Goal: Check status: Check status

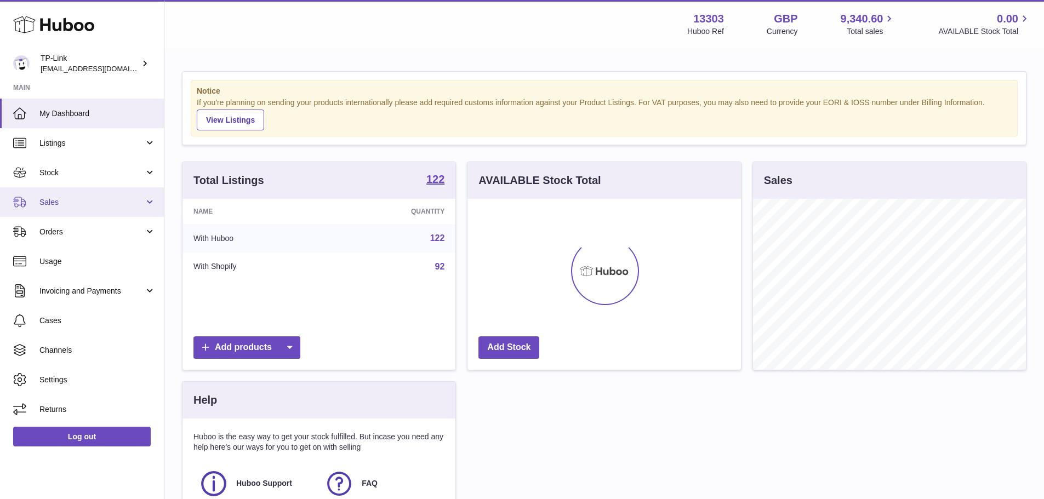
scroll to position [171, 273]
click at [84, 208] on link "Sales" at bounding box center [82, 202] width 164 height 30
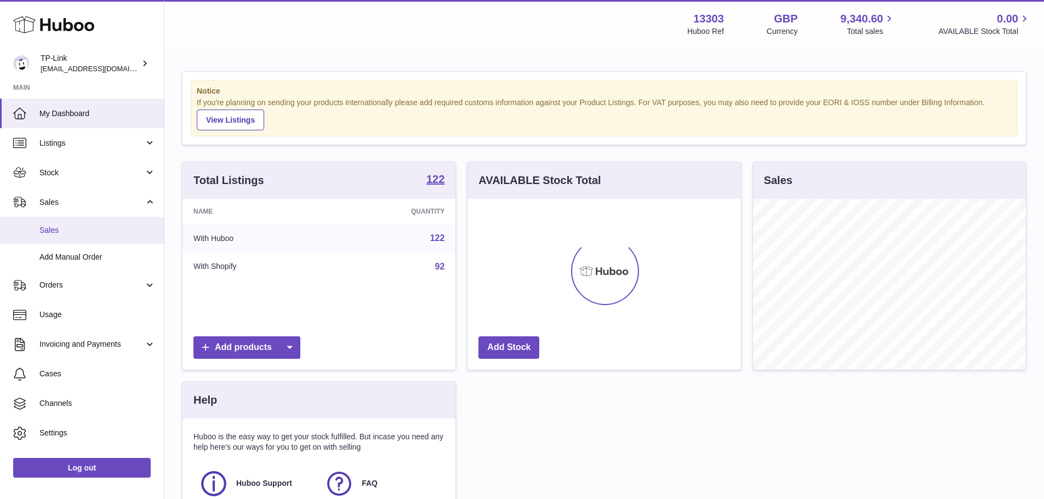
click at [88, 226] on span "Sales" at bounding box center [97, 230] width 116 height 10
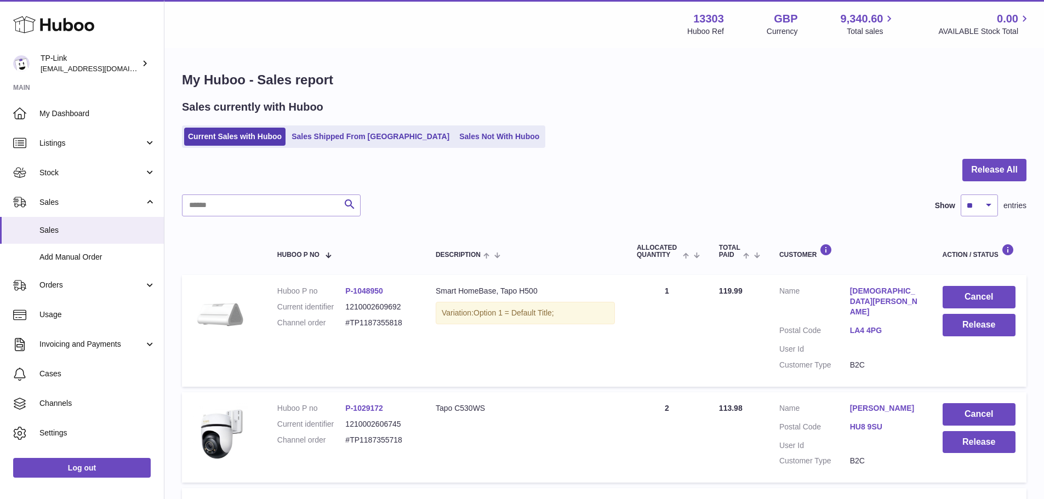
click at [331, 143] on link "Sales Shipped From [GEOGRAPHIC_DATA]" at bounding box center [370, 137] width 165 height 18
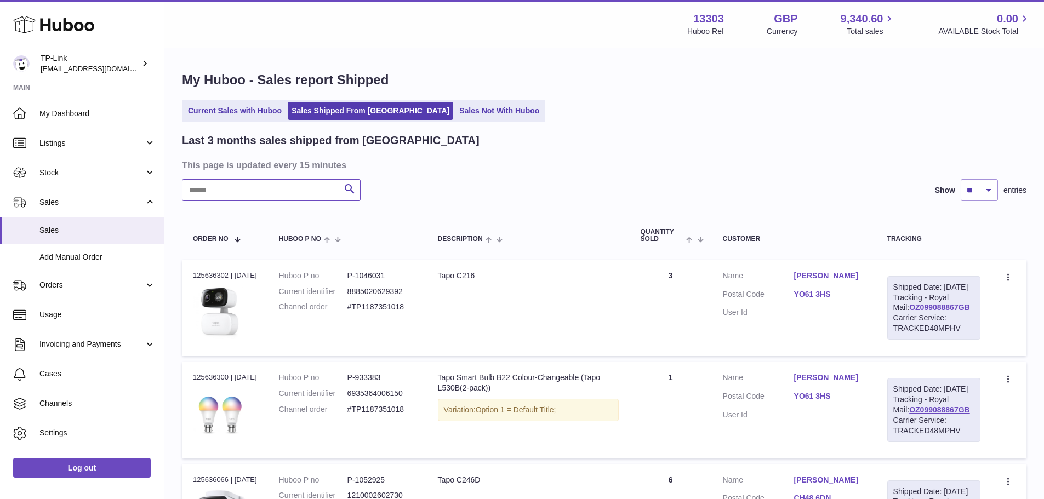
click at [289, 181] on input "text" at bounding box center [271, 190] width 179 height 22
paste input "**********"
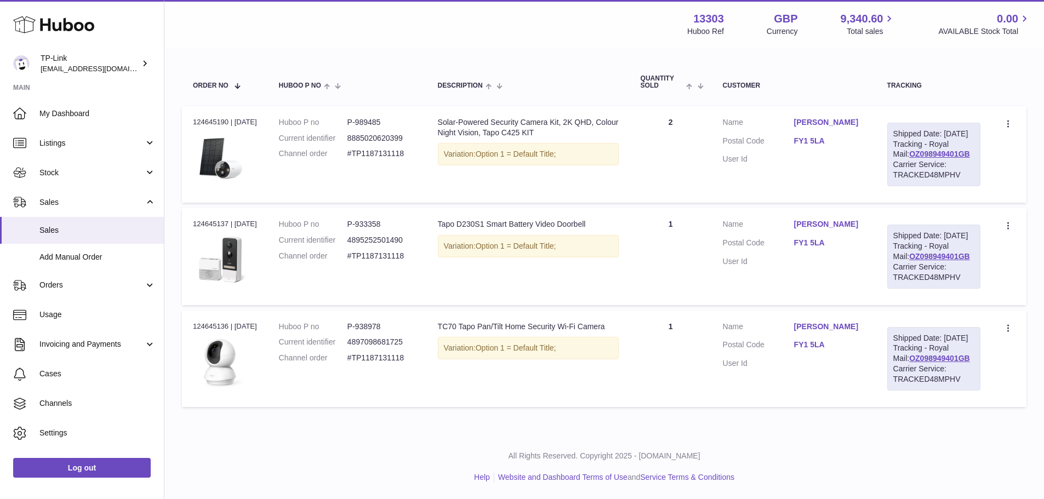
scroll to position [161, 0]
type input "**********"
click at [620, 287] on td "Description Tapo D230S1 Smart Battery Video Doorbell Variation: Option 1 = Defa…" at bounding box center [528, 256] width 203 height 96
click at [454, 305] on td "Description Tapo D230S1 Smart Battery Video Doorbell Variation: Option 1 = Defa…" at bounding box center [528, 256] width 203 height 96
click at [379, 231] on td "Huboo P no P-933358 Current identifier 4895252501490 Channel order #TP1187131118" at bounding box center [347, 256] width 159 height 96
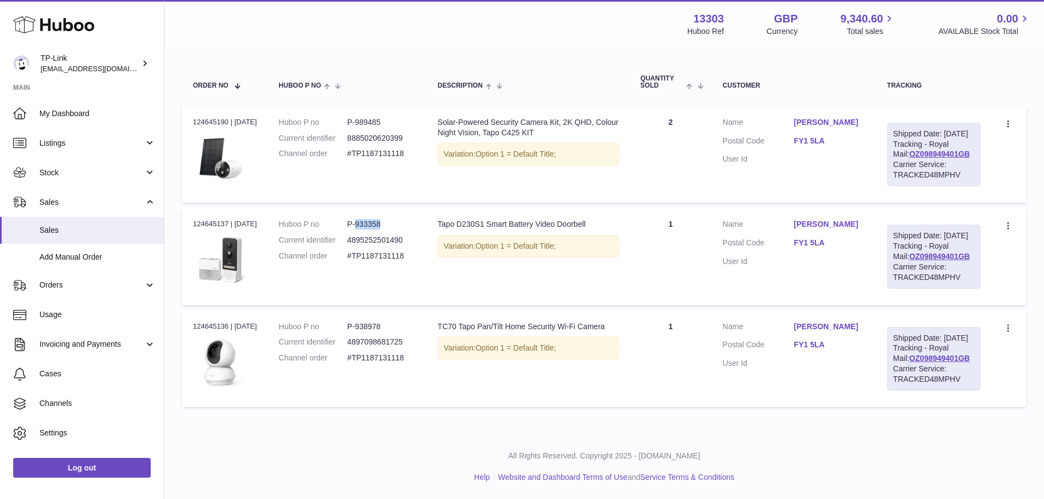
click at [379, 231] on td "Huboo P no P-933358 Current identifier 4895252501490 Channel order #TP1187131118" at bounding box center [347, 256] width 159 height 96
copy dd "933358"
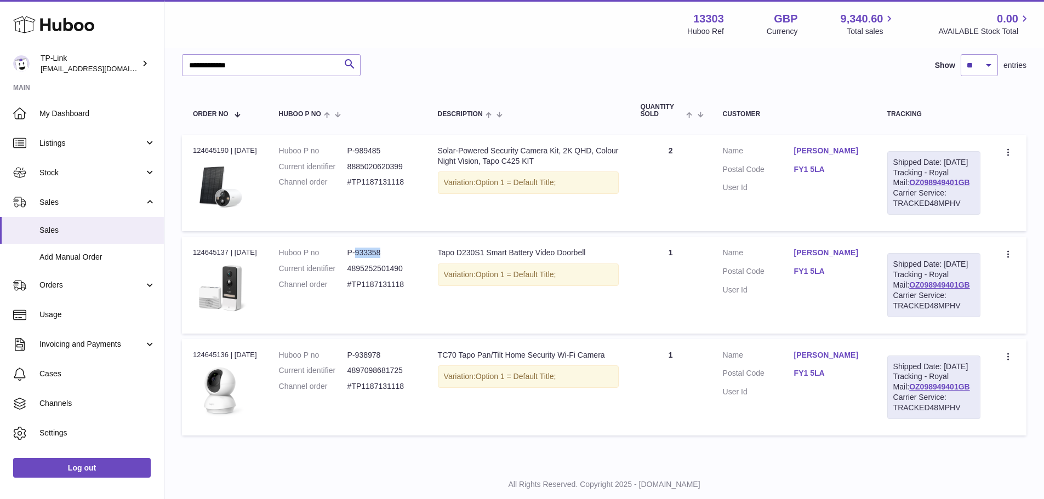
scroll to position [106, 0]
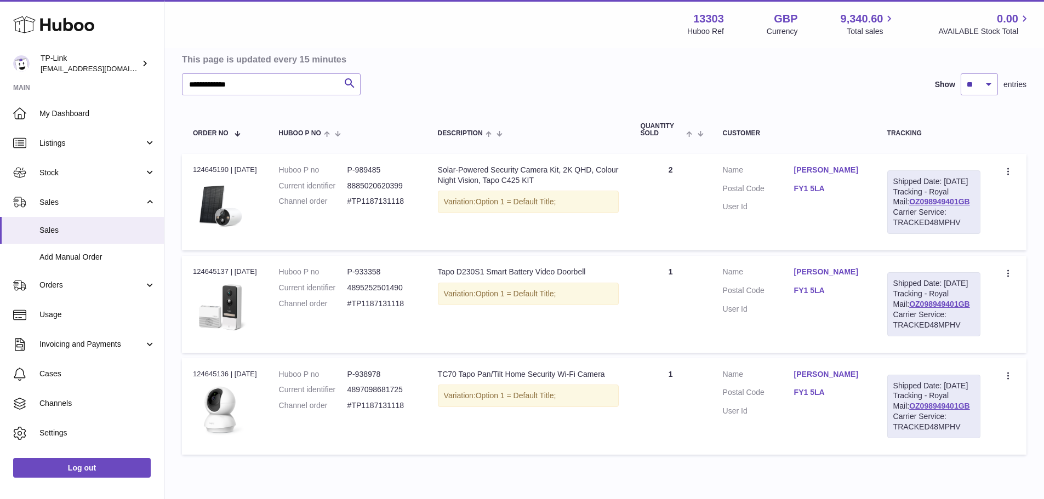
drag, startPoint x: 855, startPoint y: 105, endPoint x: 837, endPoint y: 104, distance: 18.1
click at [855, 105] on div "**********" at bounding box center [604, 243] width 844 height 433
